Goal: Information Seeking & Learning: Learn about a topic

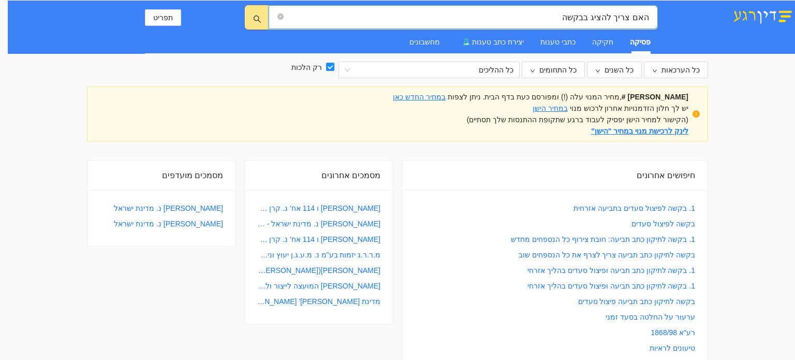
scroll to position [587, 0]
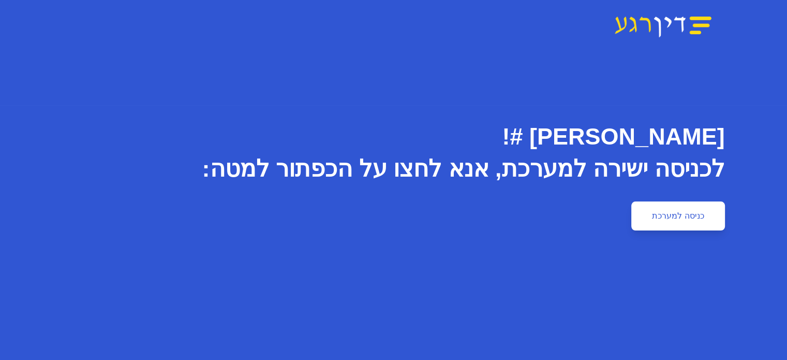
click at [725, 211] on link "כניסה למערכת" at bounding box center [678, 215] width 93 height 29
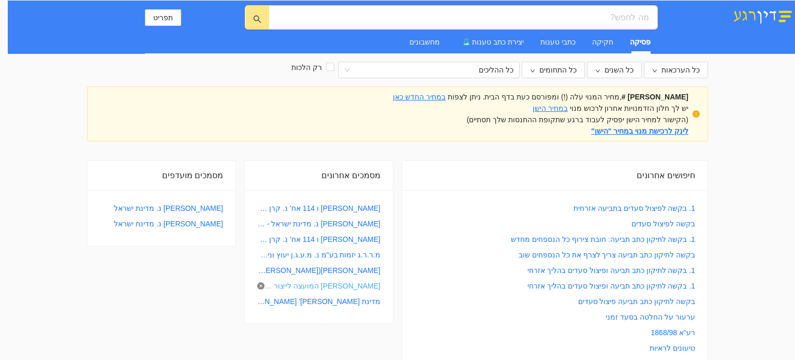
click at [342, 284] on link "רחל סייג נ. המועצה לייצור ולשיווק צמחי נוי" at bounding box center [323, 285] width 116 height 11
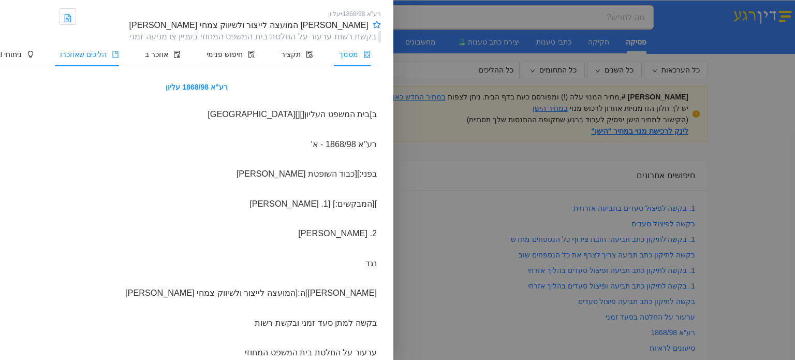
click at [107, 53] on span "הליכים שאוזכרו" at bounding box center [83, 54] width 47 height 8
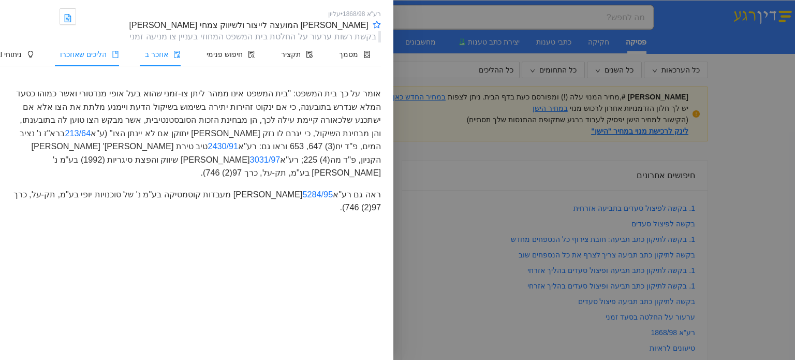
click at [164, 52] on span "אוזכר ב" at bounding box center [156, 54] width 23 height 8
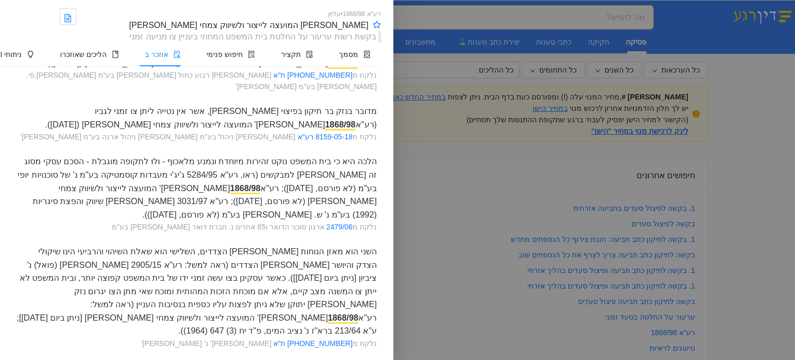
scroll to position [451, 0]
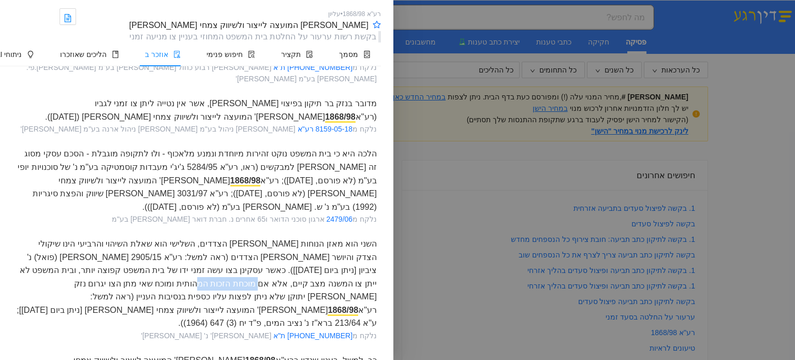
drag, startPoint x: 333, startPoint y: 223, endPoint x: 278, endPoint y: 221, distance: 54.9
click at [278, 233] on div "השני הוא מאזן הנוחות בין הצדדים, השלישי הוא שאלת השיהוי והרביעי הינו שיקולי הצד…" at bounding box center [196, 281] width 369 height 97
click at [178, 233] on div "השני הוא מאזן הנוחות בין הצדדים, השלישי הוא שאלת השיהוי והרביעי הינו שיקולי הצד…" at bounding box center [196, 281] width 369 height 97
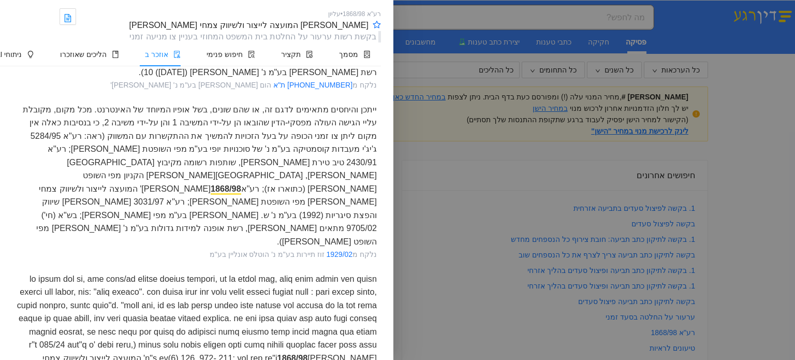
scroll to position [1128, 0]
